Goal: Task Accomplishment & Management: Manage account settings

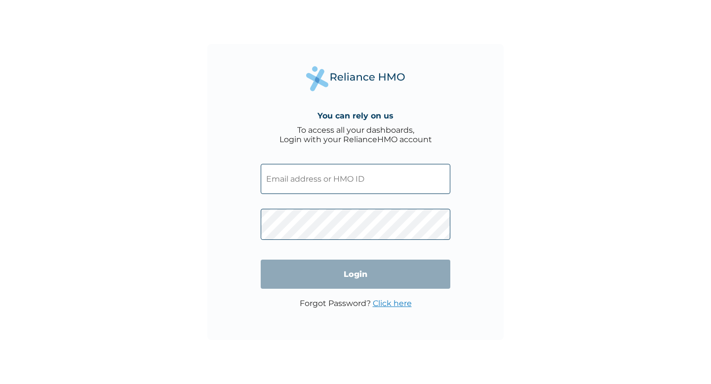
click at [195, 212] on div "You can rely on us To access all your dashboards, Login with your RelianceHMO a…" at bounding box center [355, 192] width 711 height 384
click at [290, 175] on input "text" at bounding box center [356, 179] width 190 height 30
click at [333, 174] on input "text" at bounding box center [356, 179] width 190 height 30
type input "ITL/10075/A"
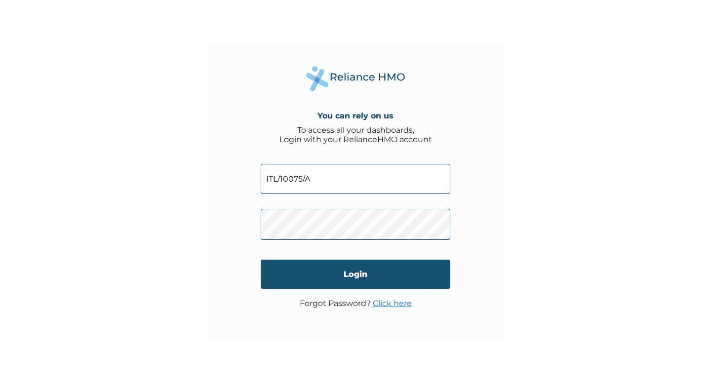
click at [352, 273] on input "Login" at bounding box center [356, 274] width 190 height 29
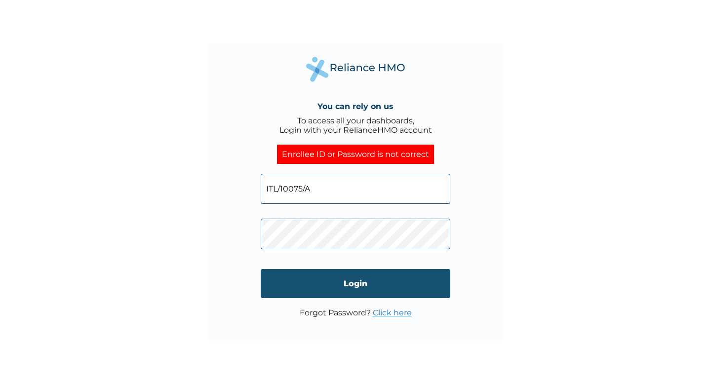
click at [335, 285] on input "Login" at bounding box center [356, 283] width 190 height 29
click at [335, 277] on input "Login" at bounding box center [356, 283] width 190 height 29
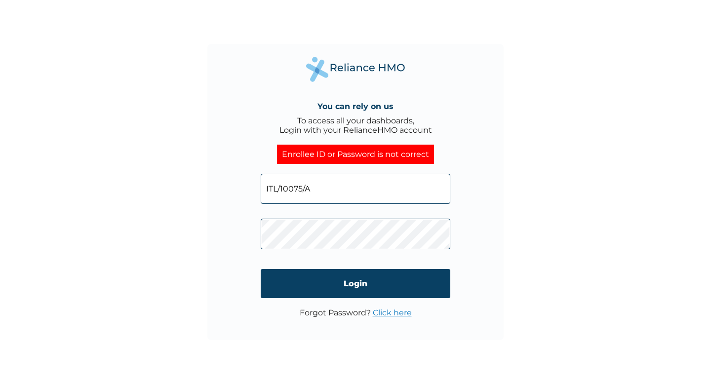
click at [343, 194] on input "ITL/10075/A" at bounding box center [356, 189] width 190 height 30
click at [323, 193] on input "ITL/10075/A" at bounding box center [356, 189] width 190 height 30
click at [388, 312] on link "Click here" at bounding box center [392, 312] width 39 height 9
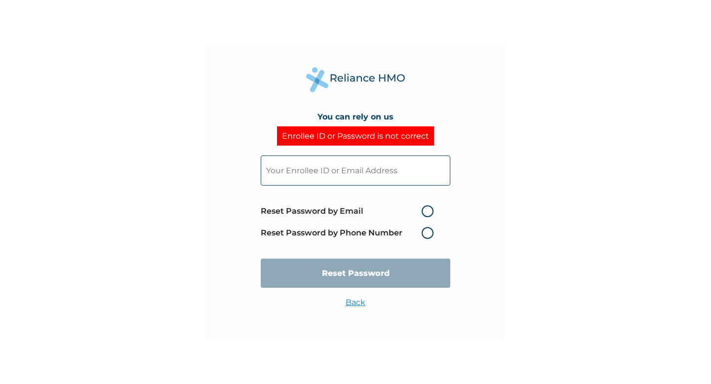
click at [355, 180] on input "text" at bounding box center [356, 170] width 190 height 30
click at [264, 204] on span "Reset Password by Email Reset Password by Phone Number" at bounding box center [350, 221] width 178 height 43
click at [299, 172] on input "text" at bounding box center [356, 170] width 190 height 30
paste input "ITL/10075/A"
type input "ITL/10075/A"
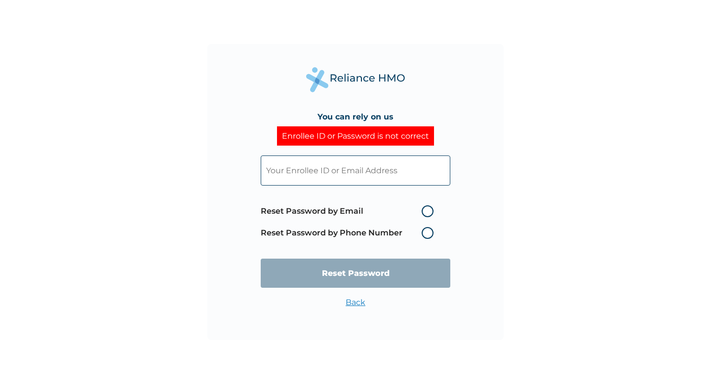
paste input "ITL/10075/A"
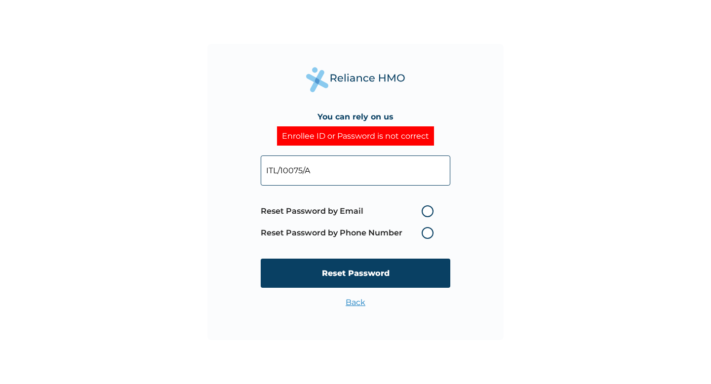
type input "ITL/10075/A"
click at [425, 212] on label "Reset Password by Email" at bounding box center [350, 211] width 178 height 12
click at [423, 212] on input "Reset Password by Email" at bounding box center [416, 211] width 16 height 16
radio input "true"
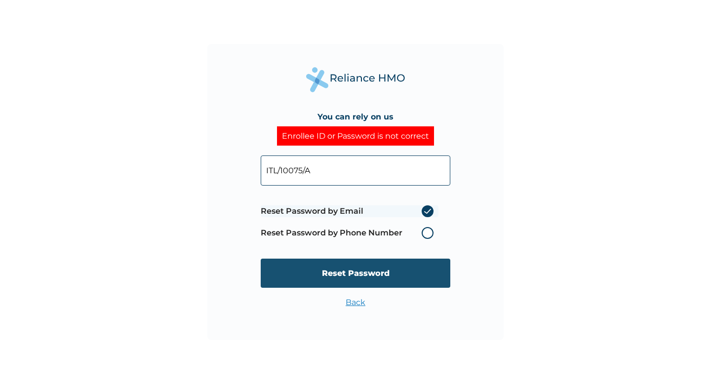
click at [402, 269] on input "Reset Password" at bounding box center [356, 273] width 190 height 29
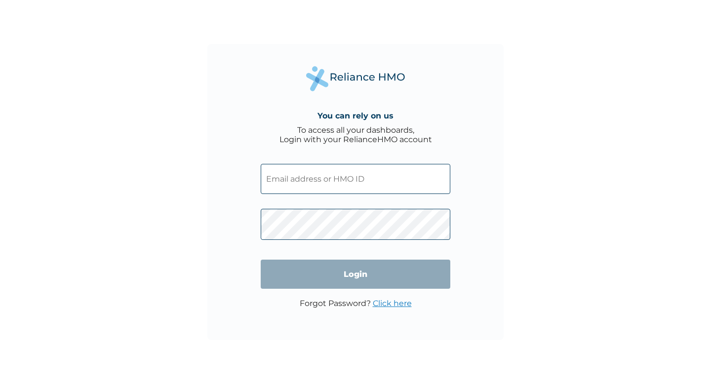
click at [376, 184] on input "text" at bounding box center [356, 179] width 190 height 30
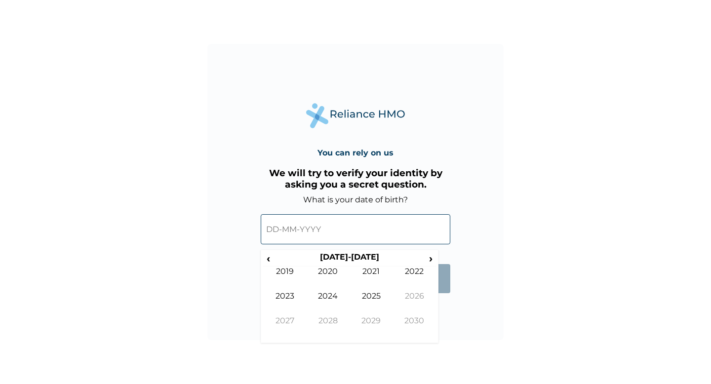
click at [325, 225] on input "text" at bounding box center [356, 229] width 190 height 30
click at [333, 262] on th "2020-2029" at bounding box center [349, 259] width 152 height 14
click at [341, 256] on th "2020-2029" at bounding box center [349, 259] width 152 height 14
click at [269, 261] on span "‹" at bounding box center [268, 258] width 10 height 12
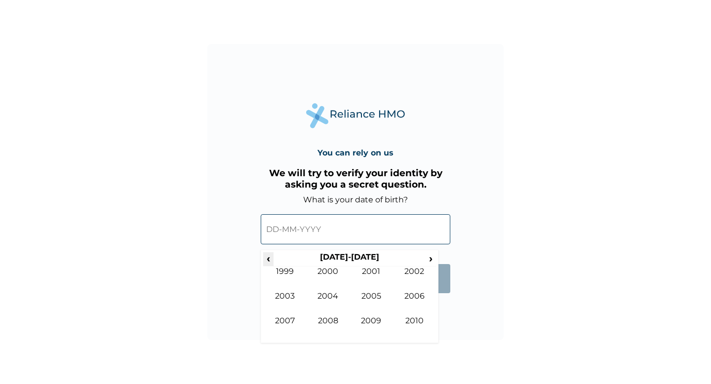
click at [269, 261] on span "‹" at bounding box center [268, 258] width 10 height 12
click at [367, 298] on td "1995" at bounding box center [370, 303] width 43 height 25
click at [334, 296] on td "Jun" at bounding box center [328, 303] width 43 height 25
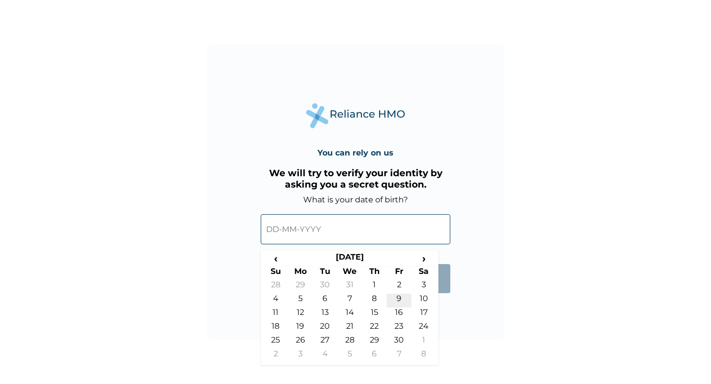
click at [398, 299] on td "9" at bounding box center [398, 301] width 25 height 14
type input "09-06-1995"
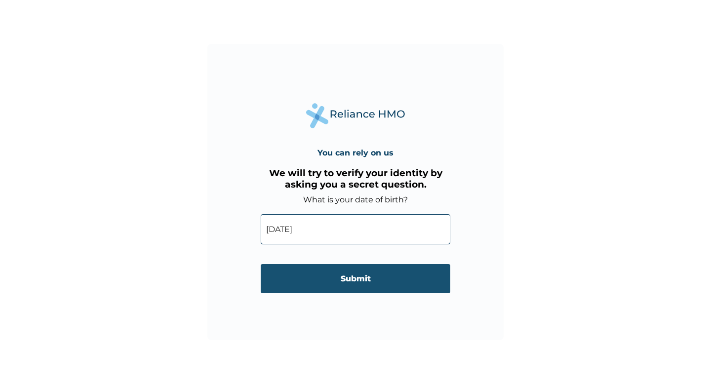
click at [370, 276] on input "Submit" at bounding box center [356, 278] width 190 height 29
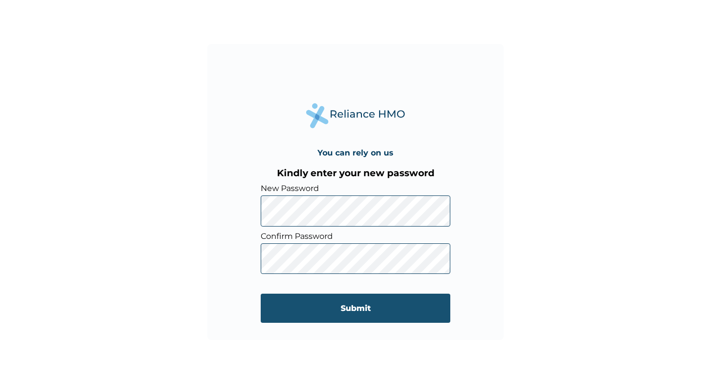
click at [360, 310] on input "Submit" at bounding box center [356, 308] width 190 height 29
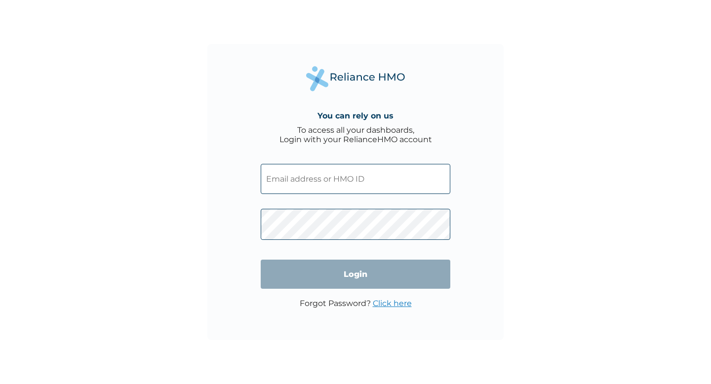
click at [338, 178] on input "text" at bounding box center [356, 179] width 190 height 30
type input "ITL/10075/A"
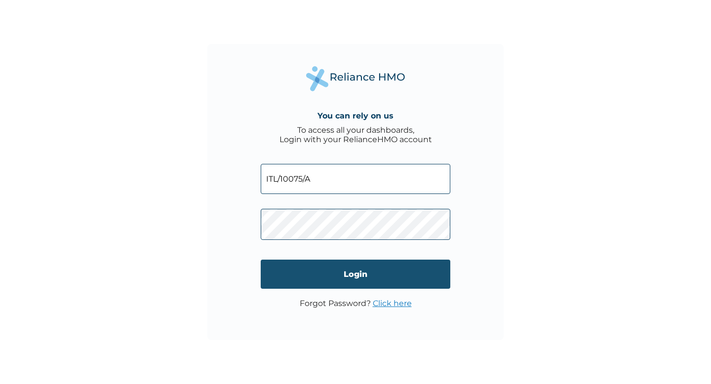
click at [363, 279] on input "Login" at bounding box center [356, 274] width 190 height 29
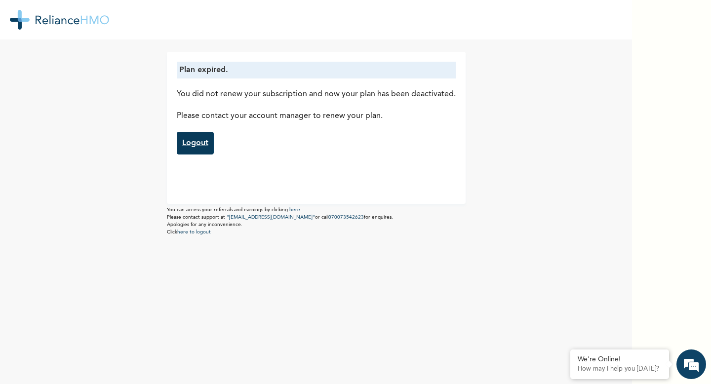
click at [205, 141] on link "Logout" at bounding box center [195, 143] width 37 height 23
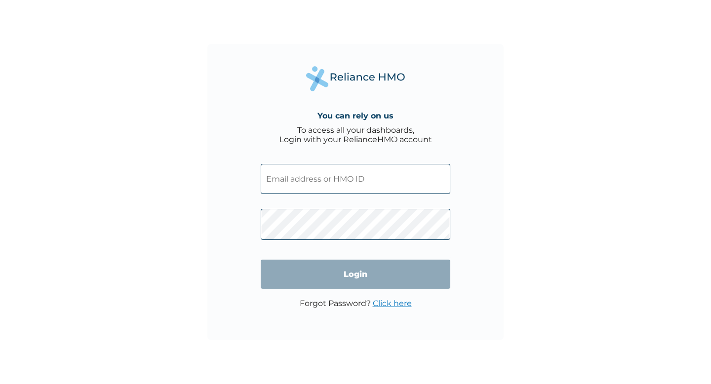
click at [323, 186] on input "text" at bounding box center [356, 179] width 190 height 30
type input "ITL/10075/A"
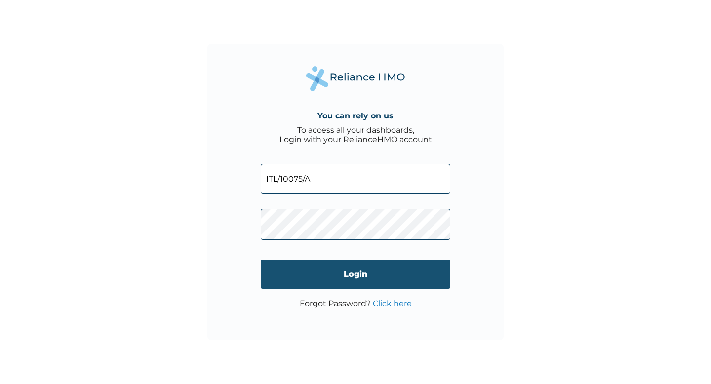
click at [374, 271] on input "Login" at bounding box center [356, 274] width 190 height 29
